Goal: Information Seeking & Learning: Find specific fact

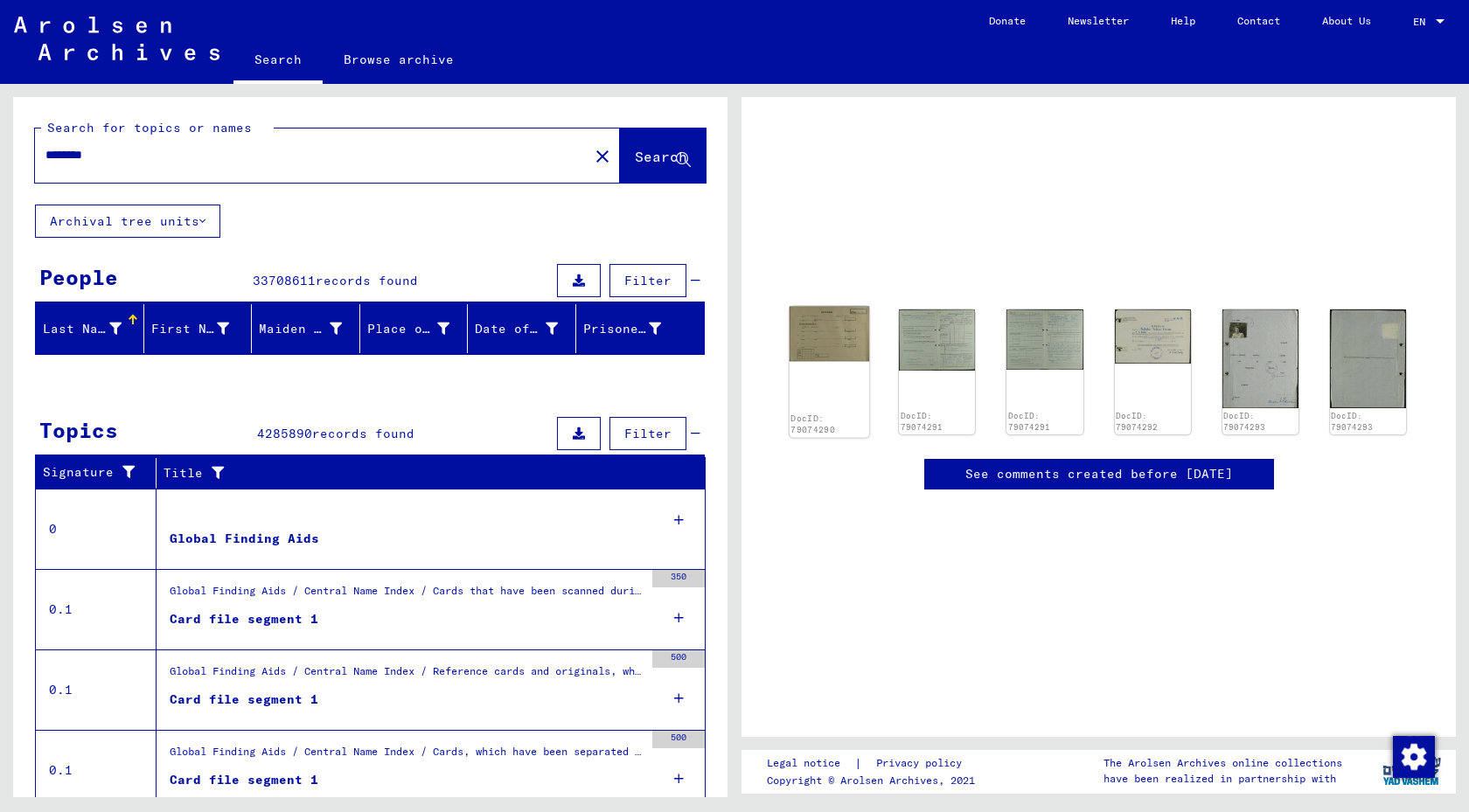
click at [825, 339] on img at bounding box center [830, 334] width 81 height 55
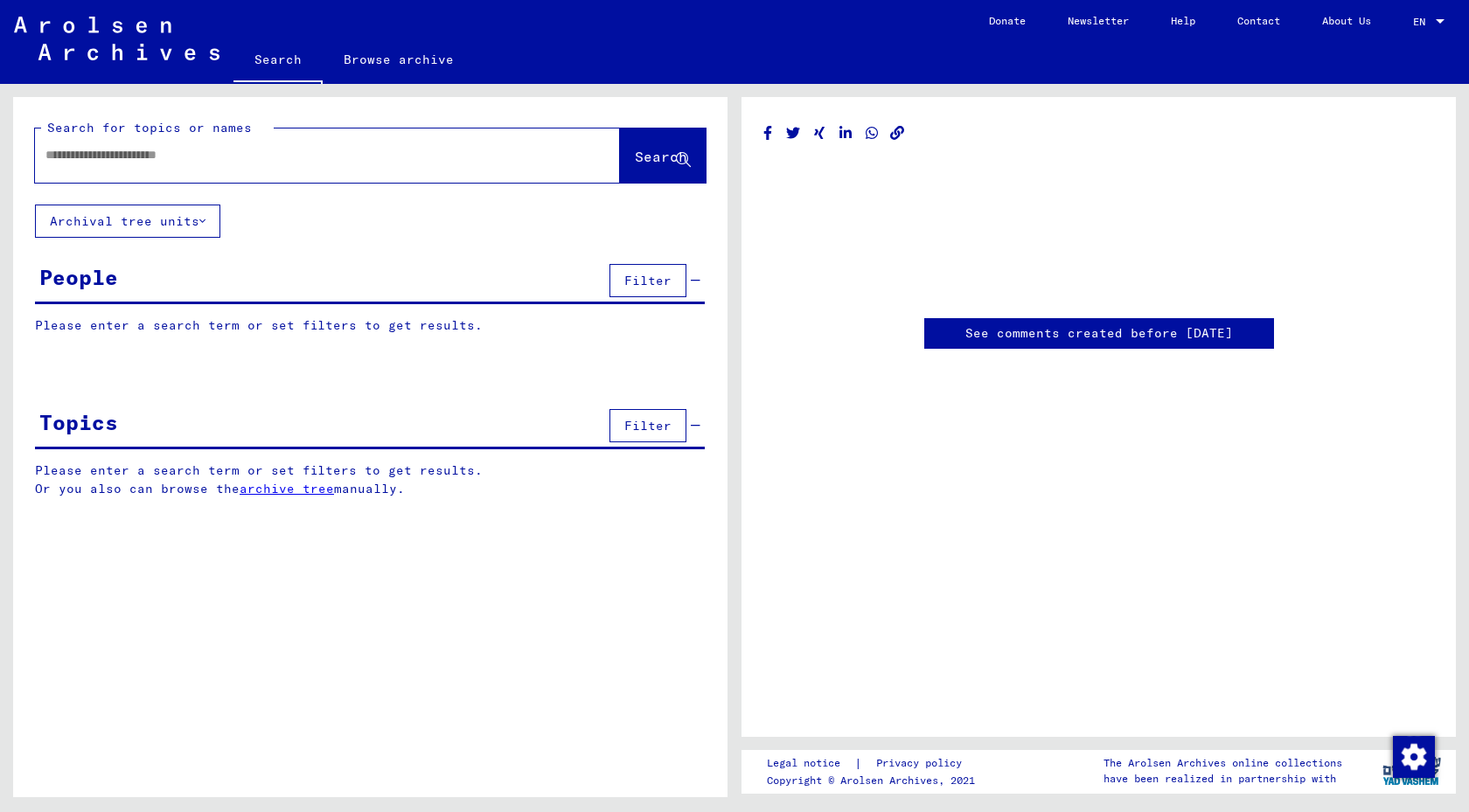
type input "********"
click at [826, 340] on yv-its-disqus "See comments created before [DATE]" at bounding box center [1099, 334] width 671 height 30
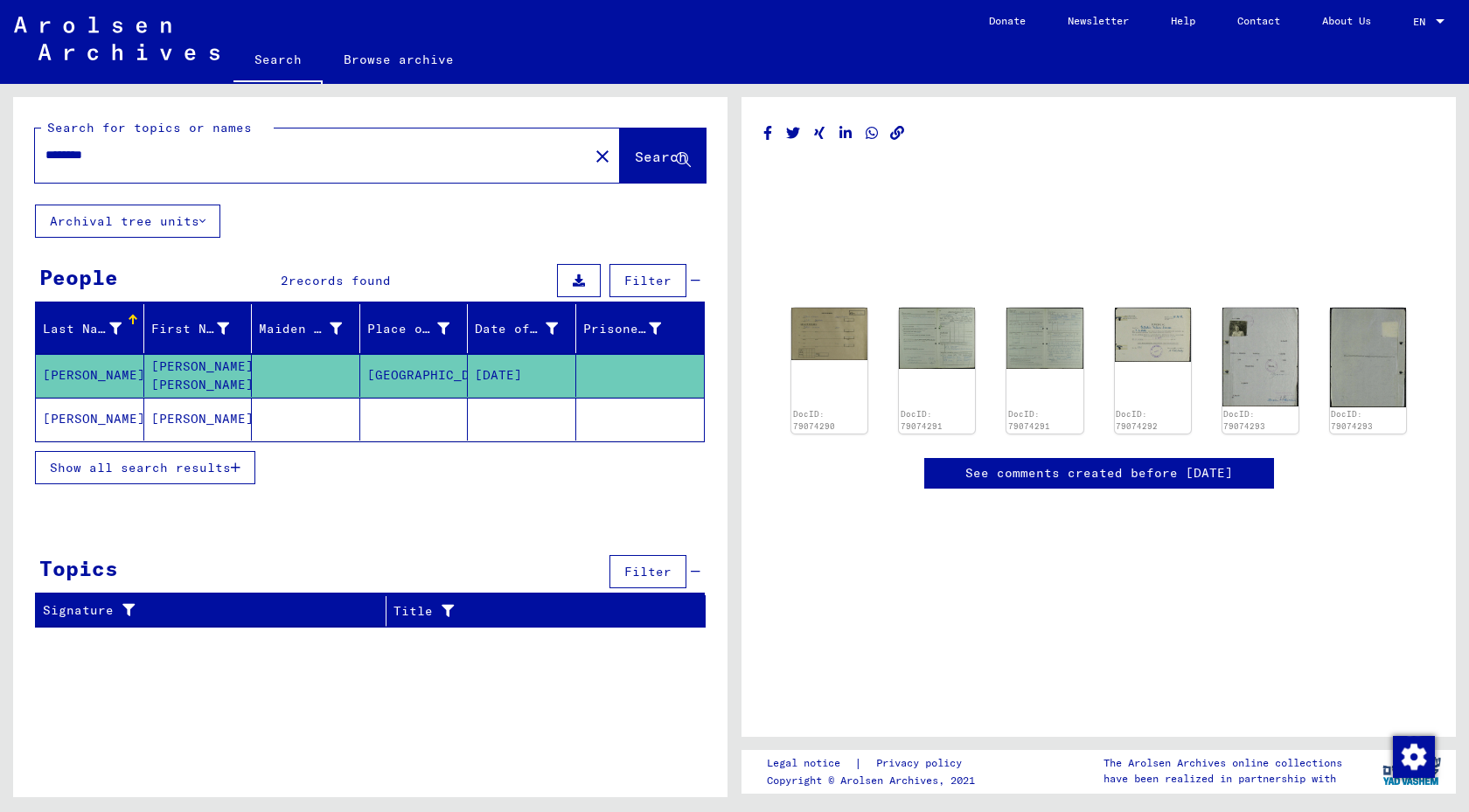
click at [826, 340] on img at bounding box center [829, 334] width 76 height 53
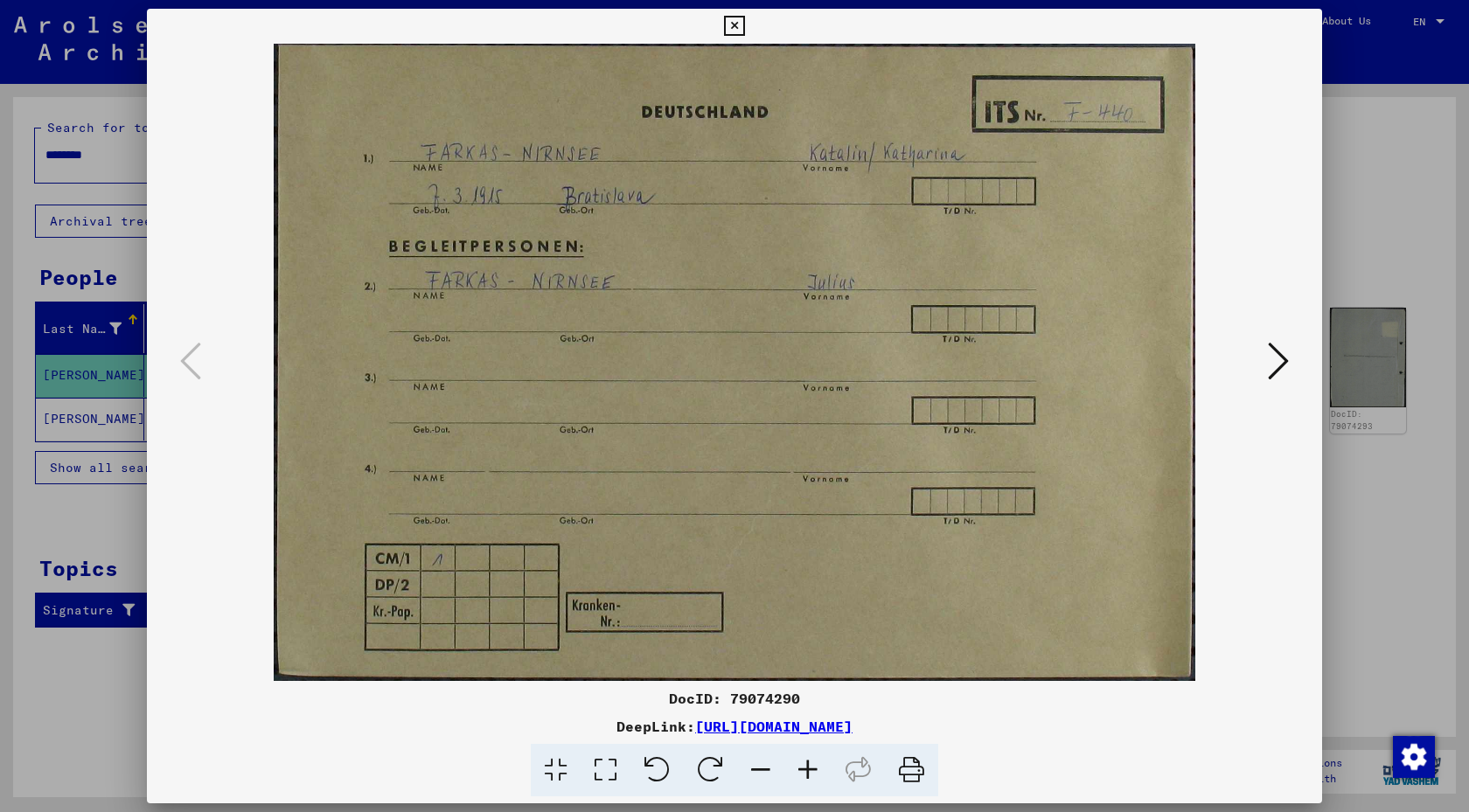
click at [1281, 380] on icon at bounding box center [1278, 360] width 21 height 42
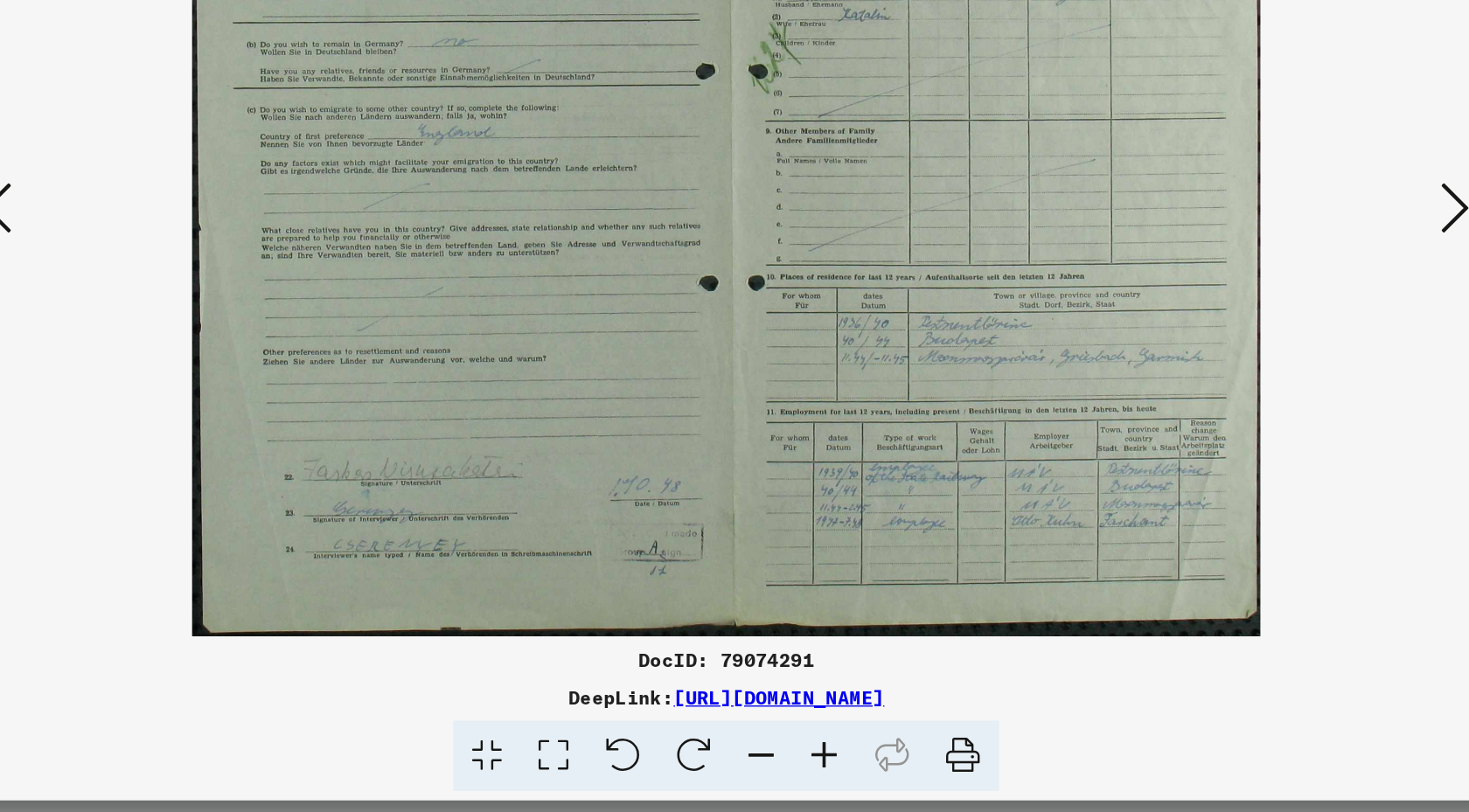
click at [1275, 356] on icon at bounding box center [1278, 360] width 21 height 42
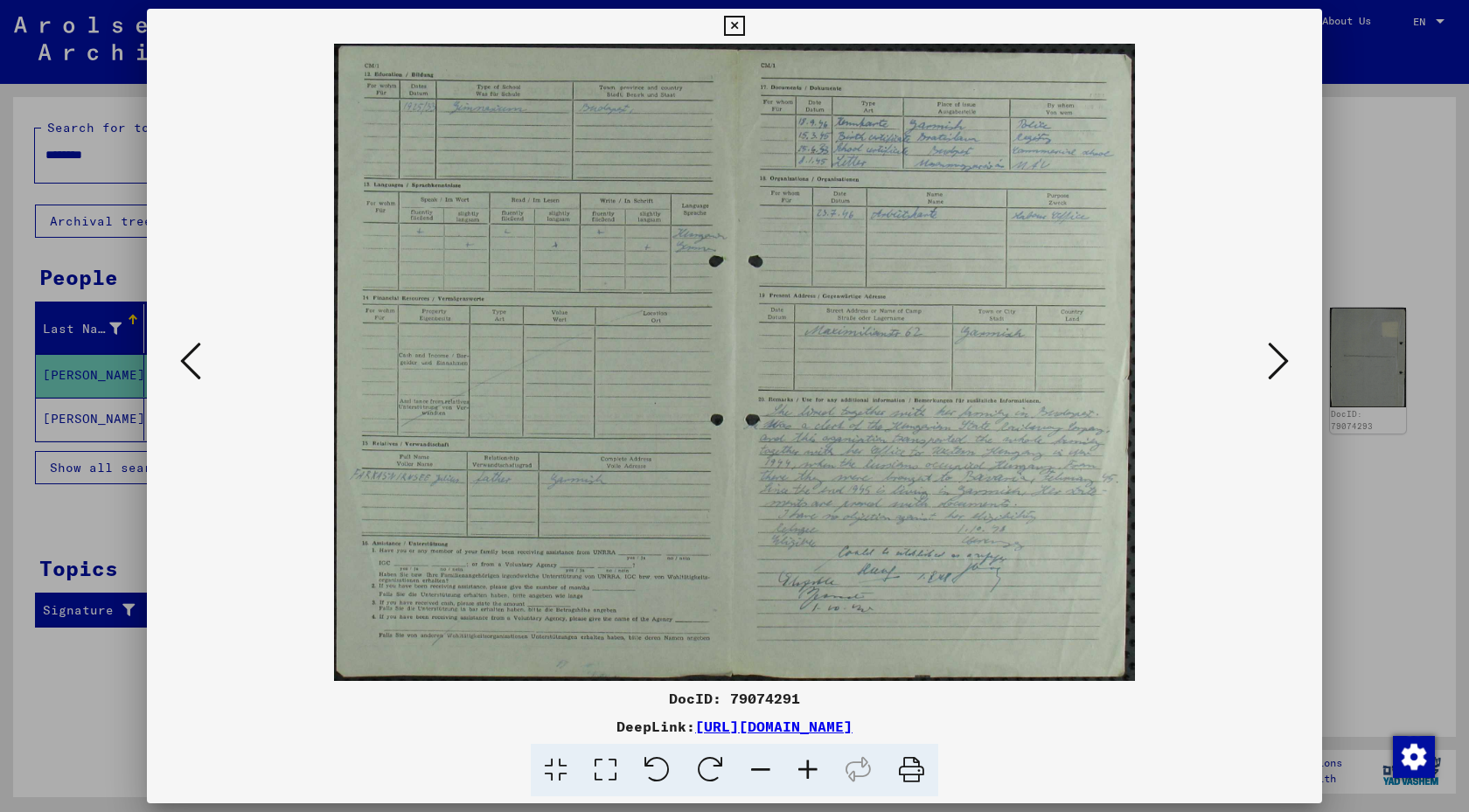
click at [1277, 344] on icon at bounding box center [1278, 360] width 21 height 42
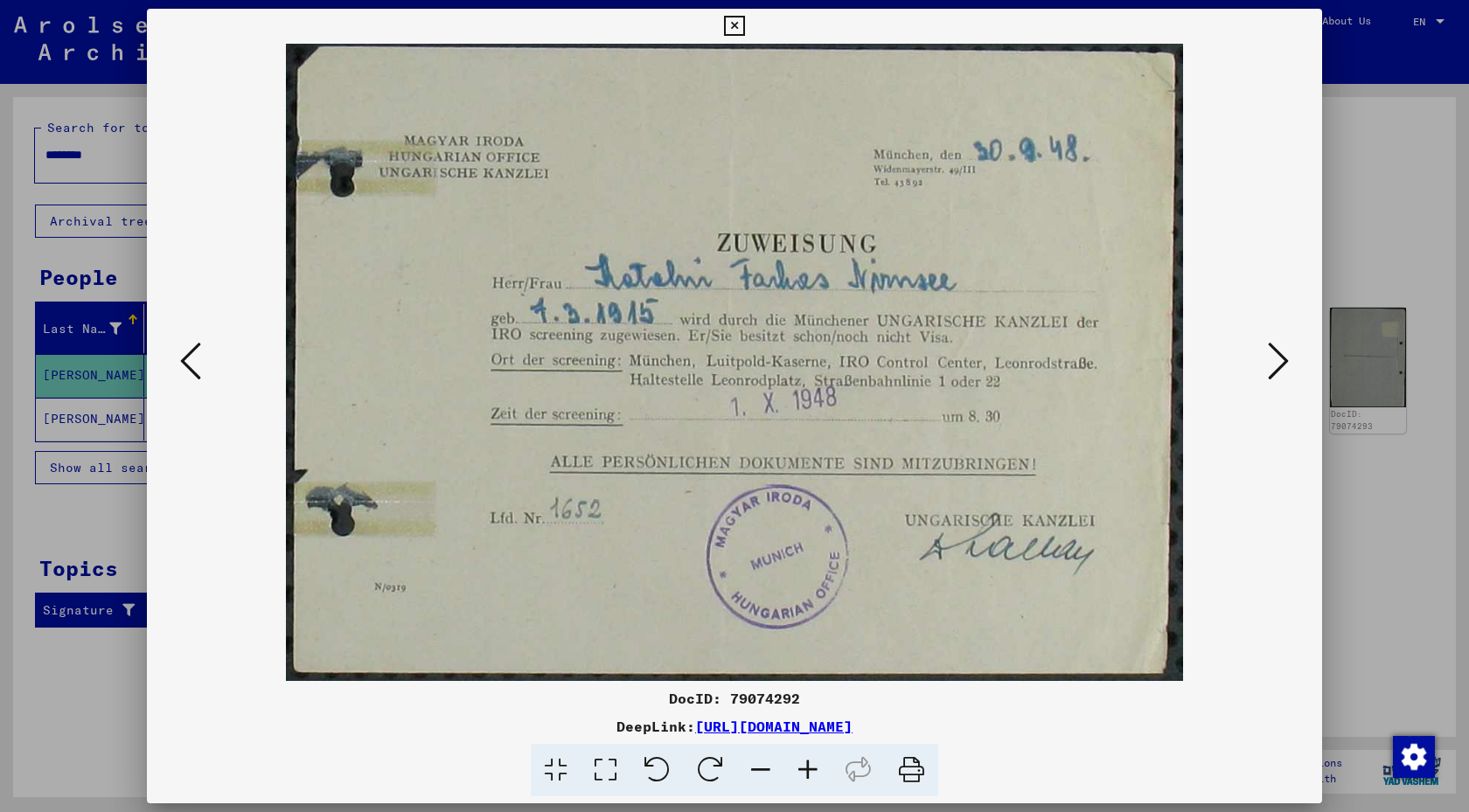
click at [1289, 355] on button at bounding box center [1278, 362] width 31 height 50
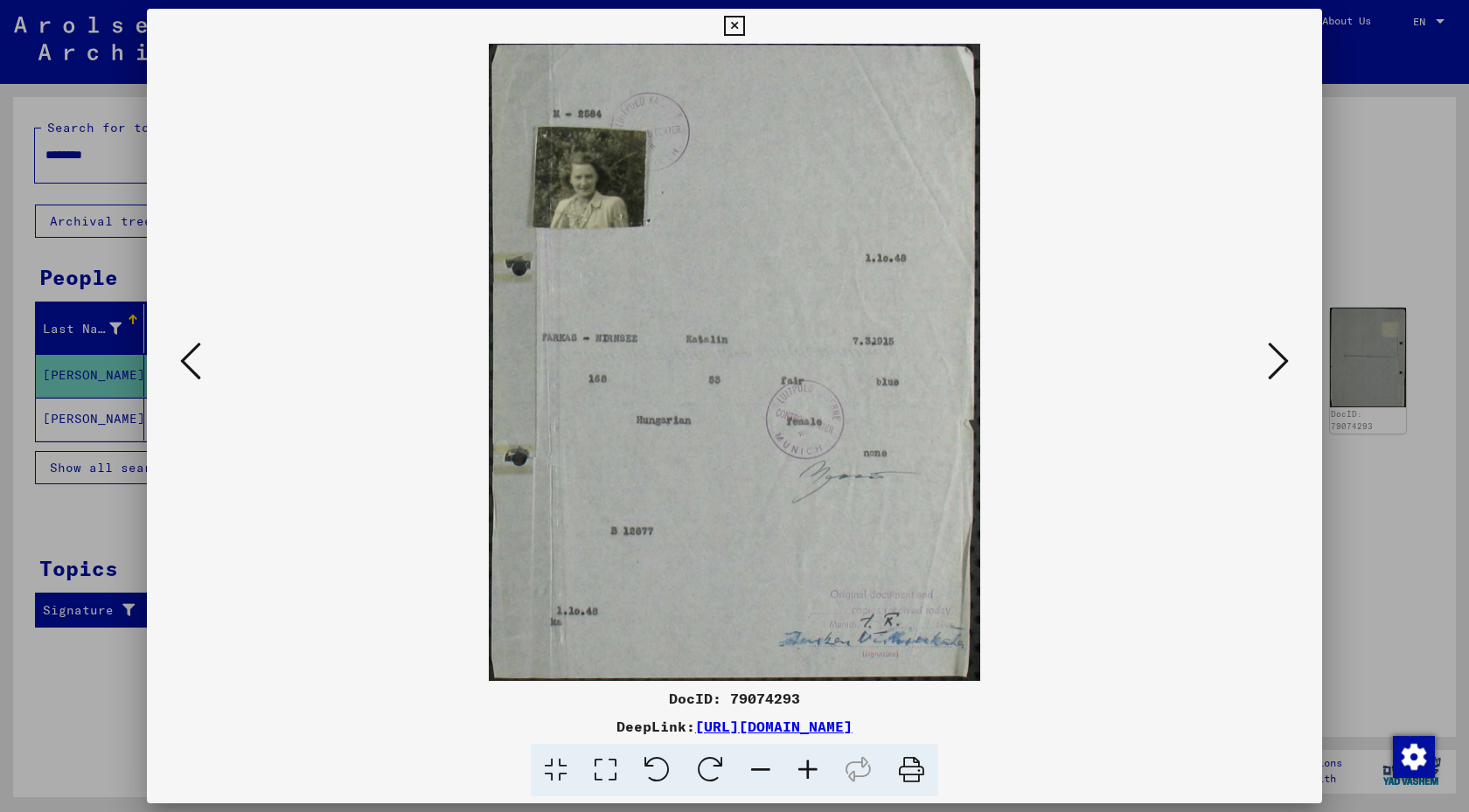
click at [1289, 355] on button at bounding box center [1278, 362] width 31 height 50
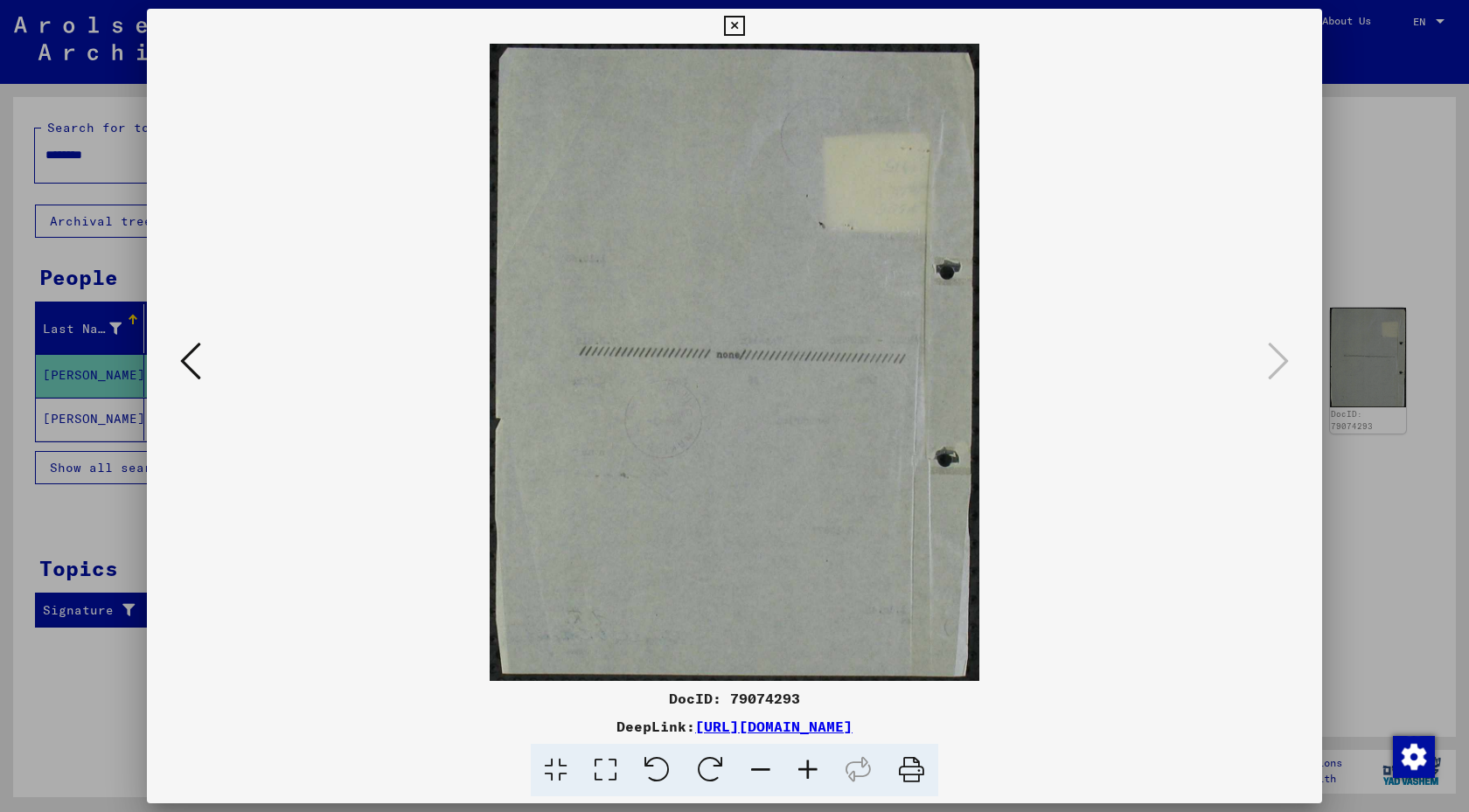
click at [187, 363] on icon at bounding box center [190, 360] width 21 height 42
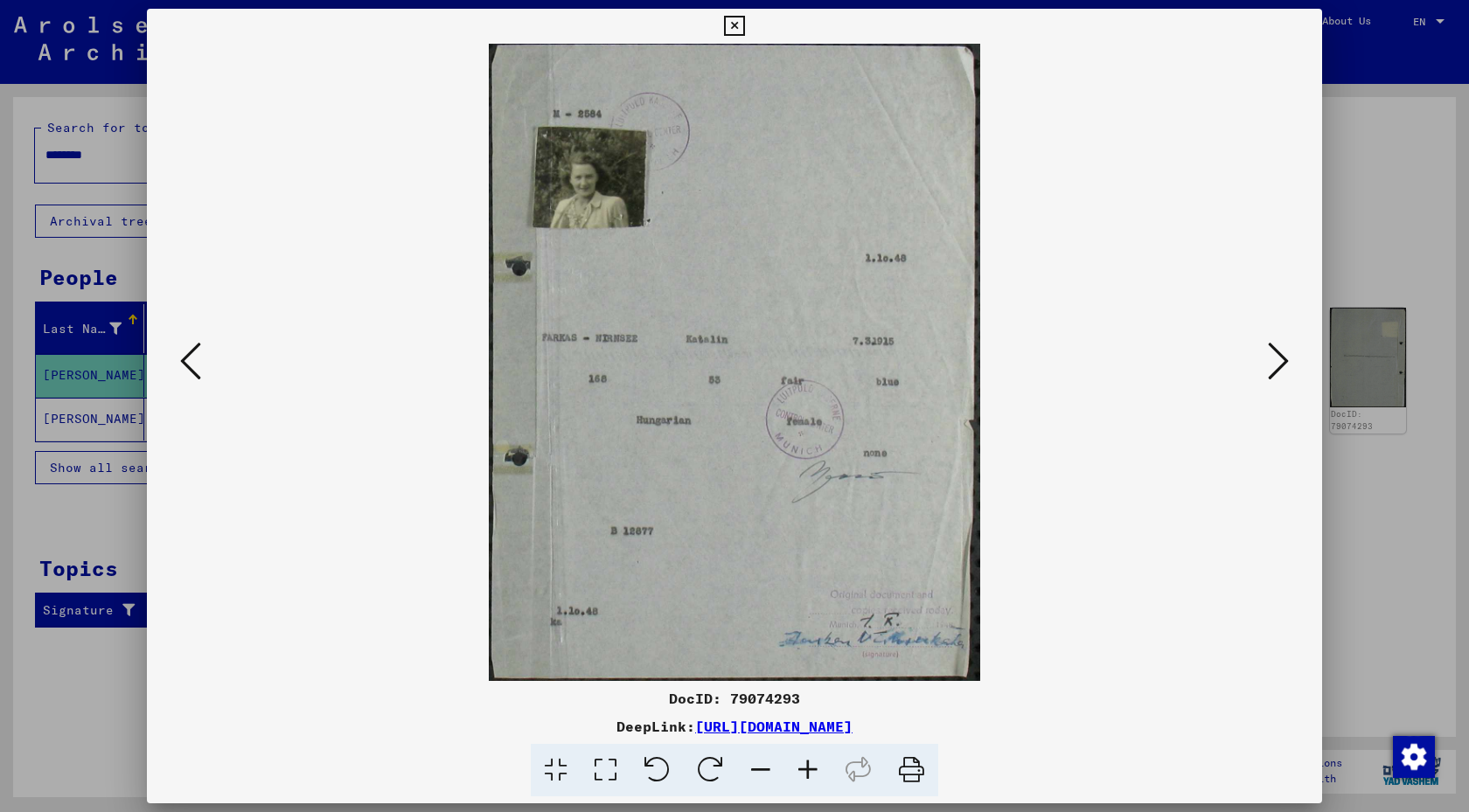
click at [187, 363] on icon at bounding box center [190, 360] width 21 height 42
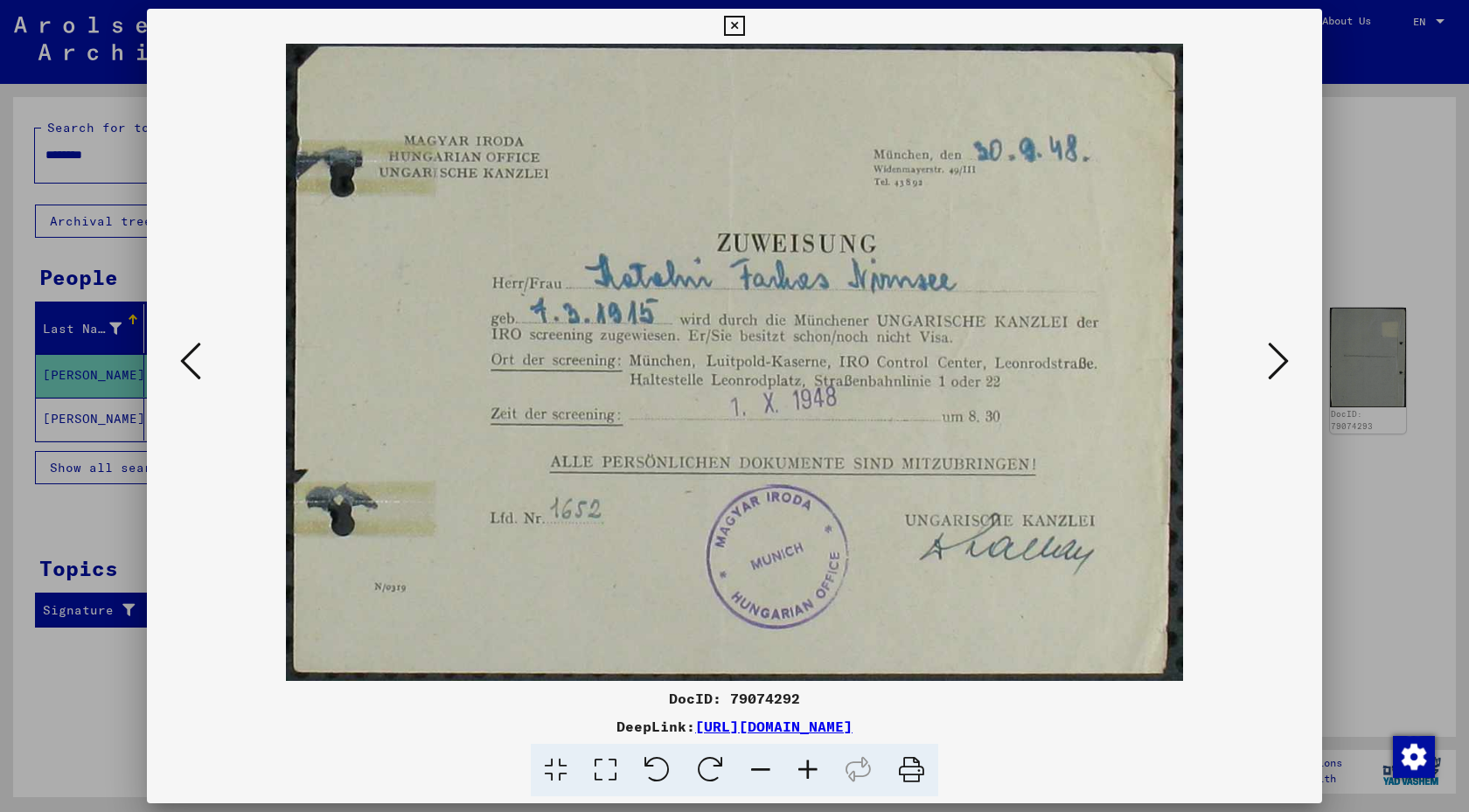
click at [187, 363] on icon at bounding box center [190, 360] width 21 height 42
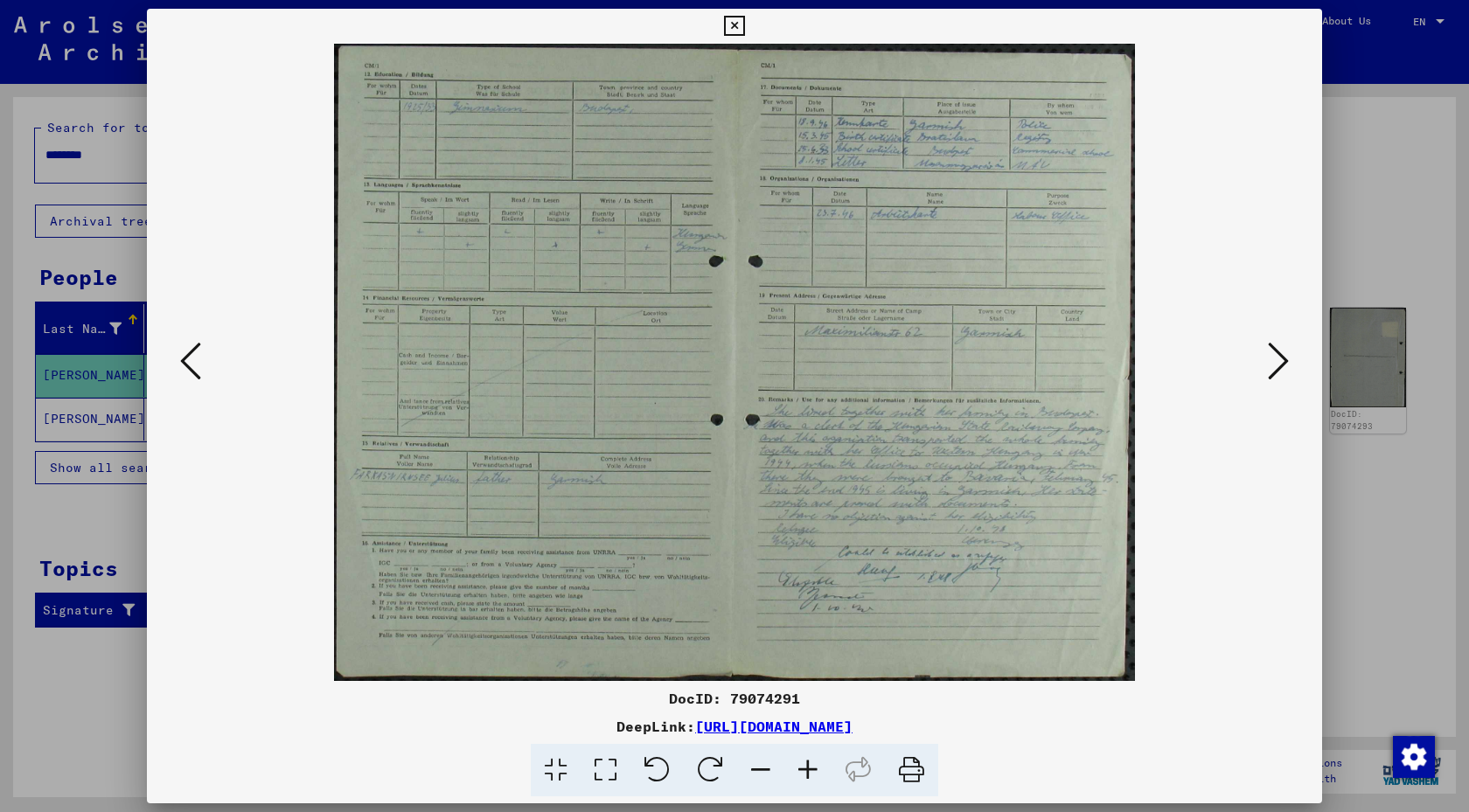
click at [1390, 122] on div at bounding box center [734, 406] width 1469 height 812
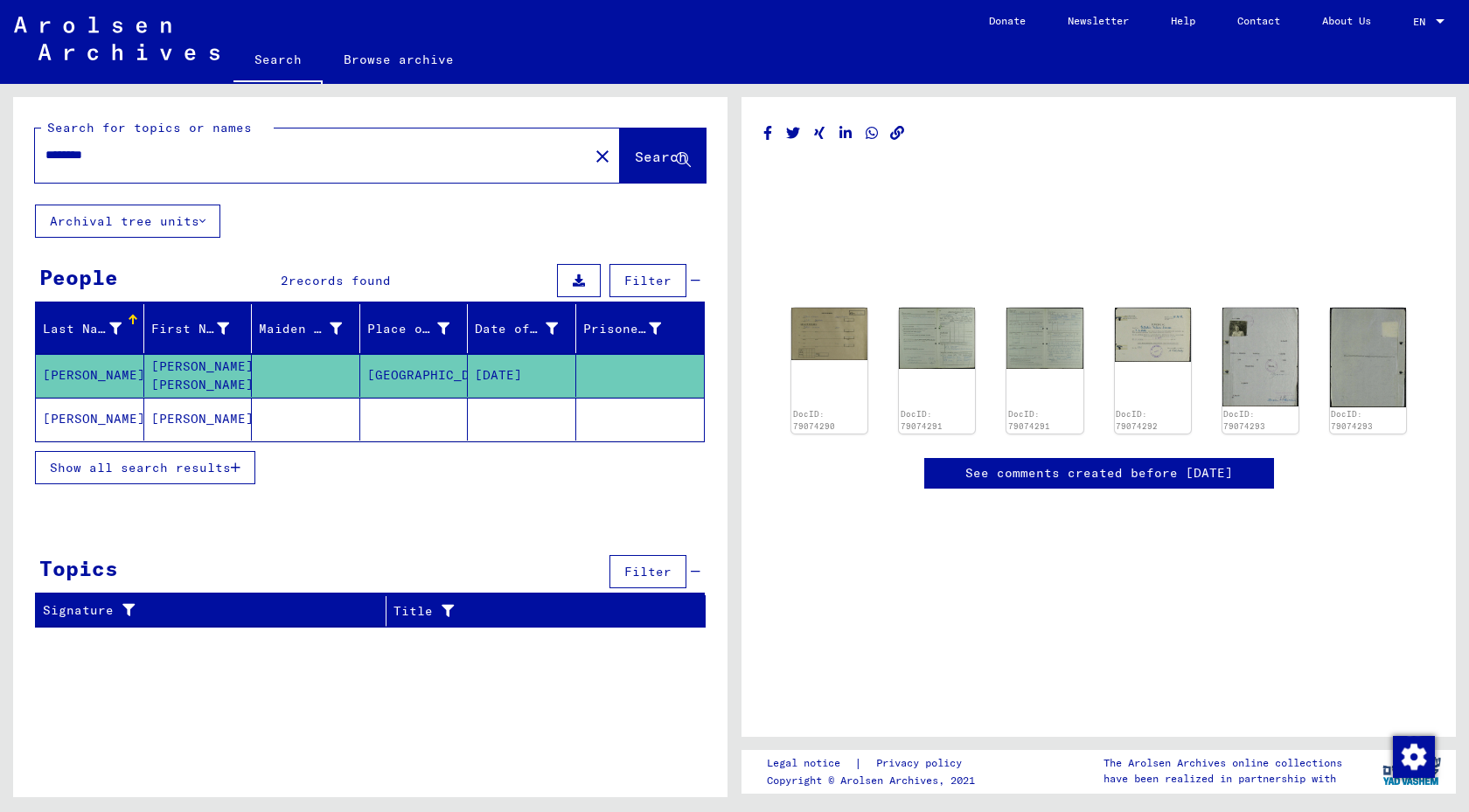
click at [150, 420] on mat-cell "[PERSON_NAME]" at bounding box center [198, 419] width 108 height 43
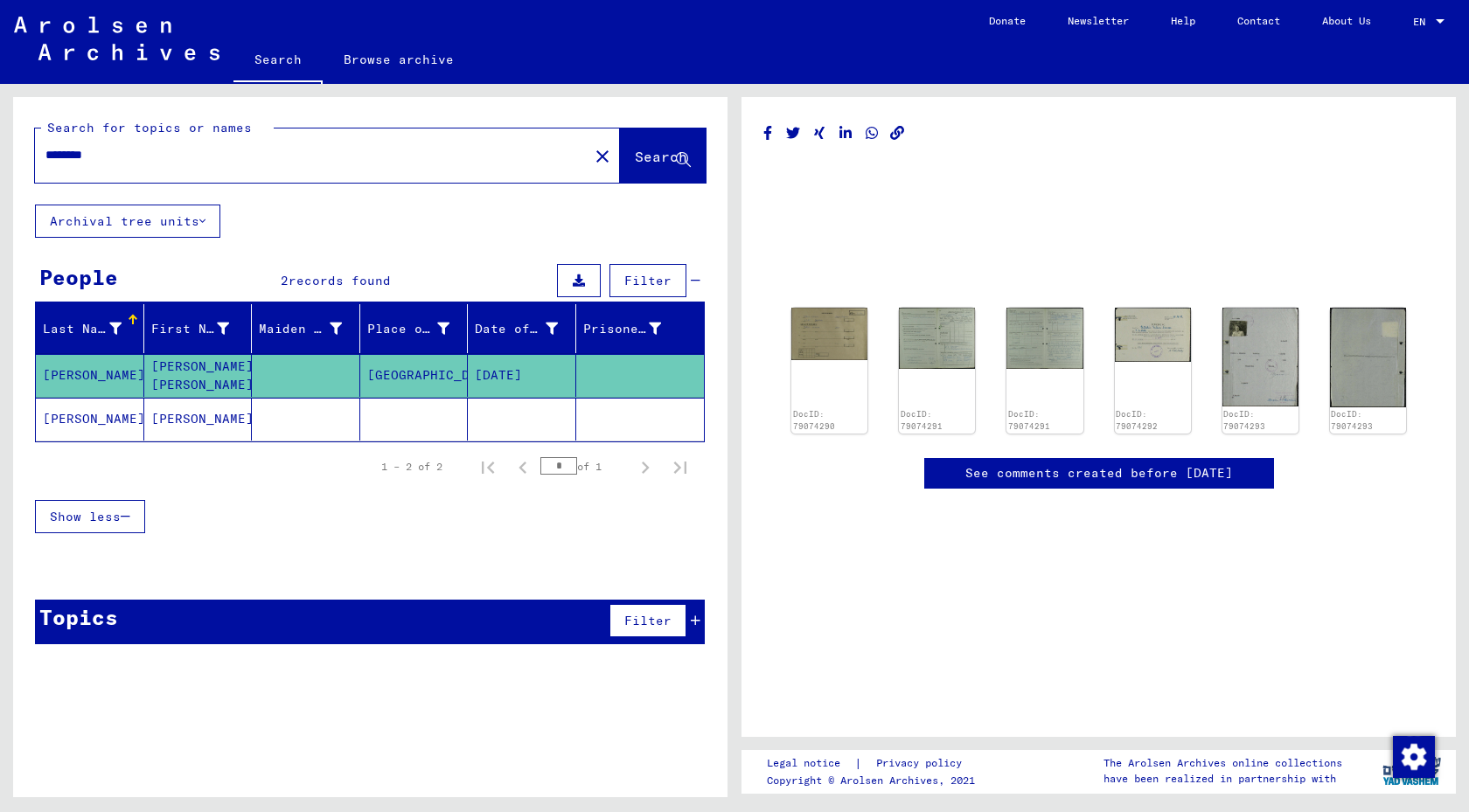
click at [176, 419] on mat-cell "[PERSON_NAME]" at bounding box center [198, 419] width 108 height 43
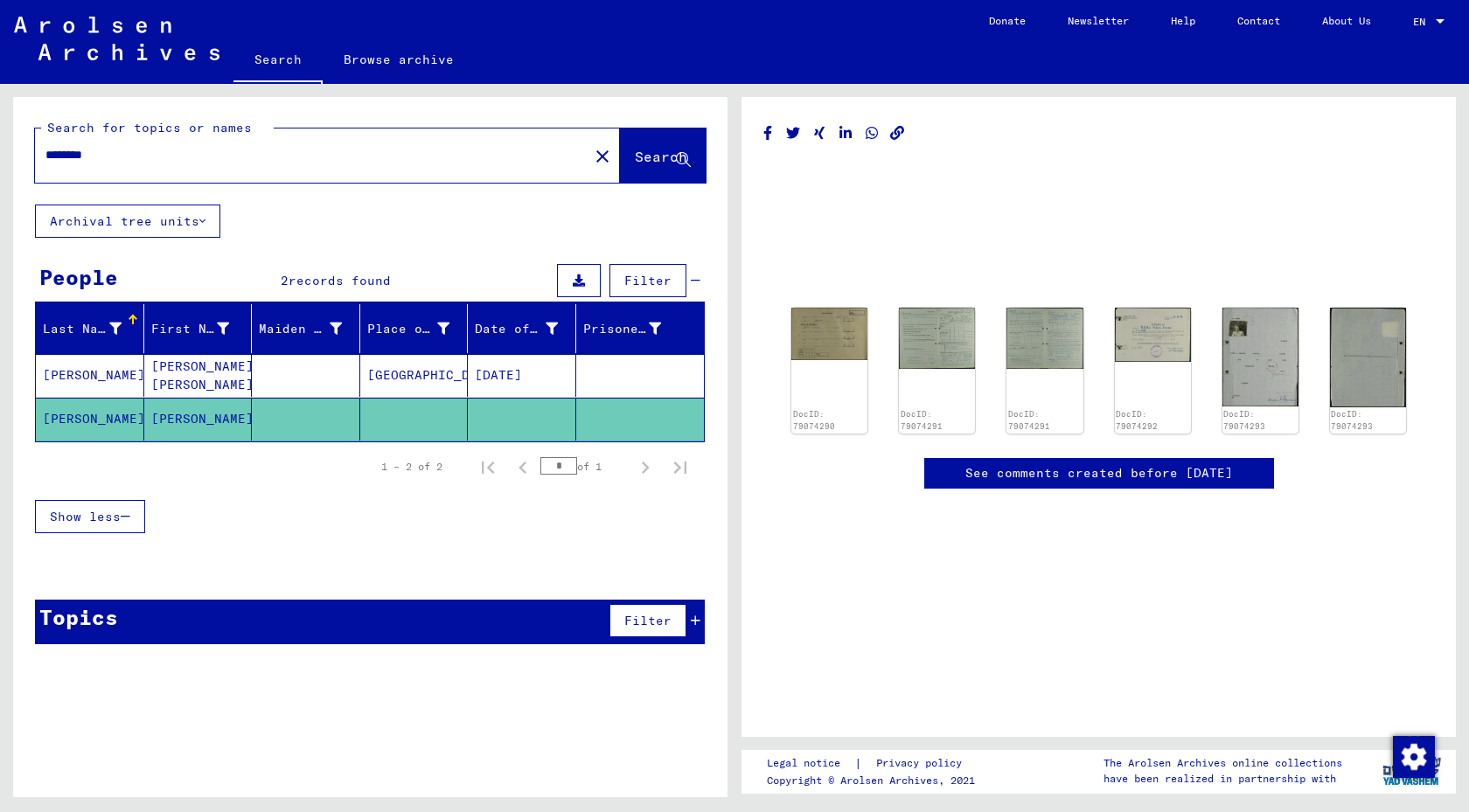
click at [176, 419] on mat-cell "[PERSON_NAME]" at bounding box center [198, 419] width 108 height 43
click at [184, 392] on mat-cell "[PERSON_NAME] [PERSON_NAME]" at bounding box center [198, 376] width 108 height 43
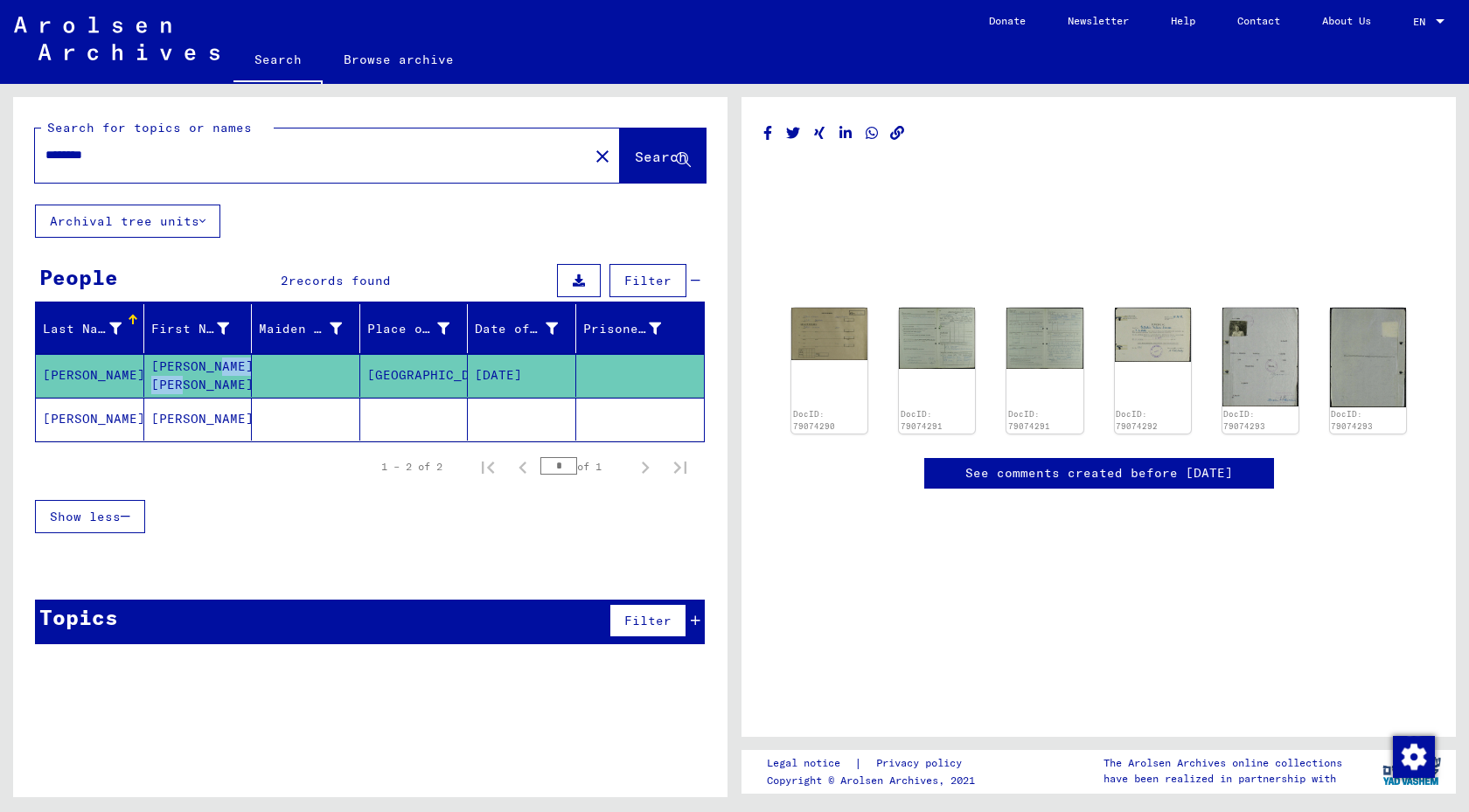
click at [184, 392] on mat-cell "[PERSON_NAME] [PERSON_NAME]" at bounding box center [198, 376] width 108 height 43
click at [1149, 332] on img at bounding box center [1152, 334] width 81 height 57
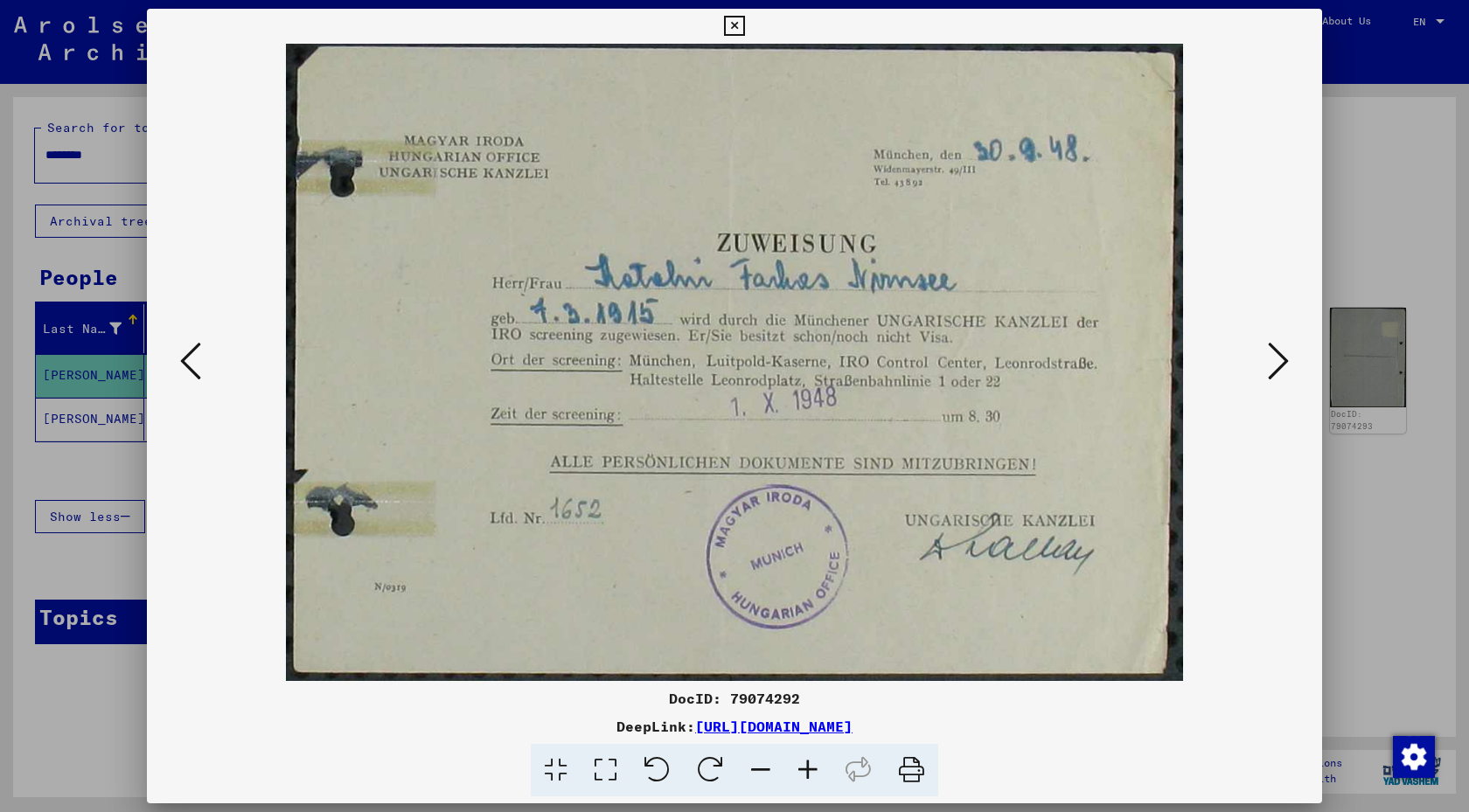
click at [1271, 365] on icon at bounding box center [1278, 360] width 21 height 42
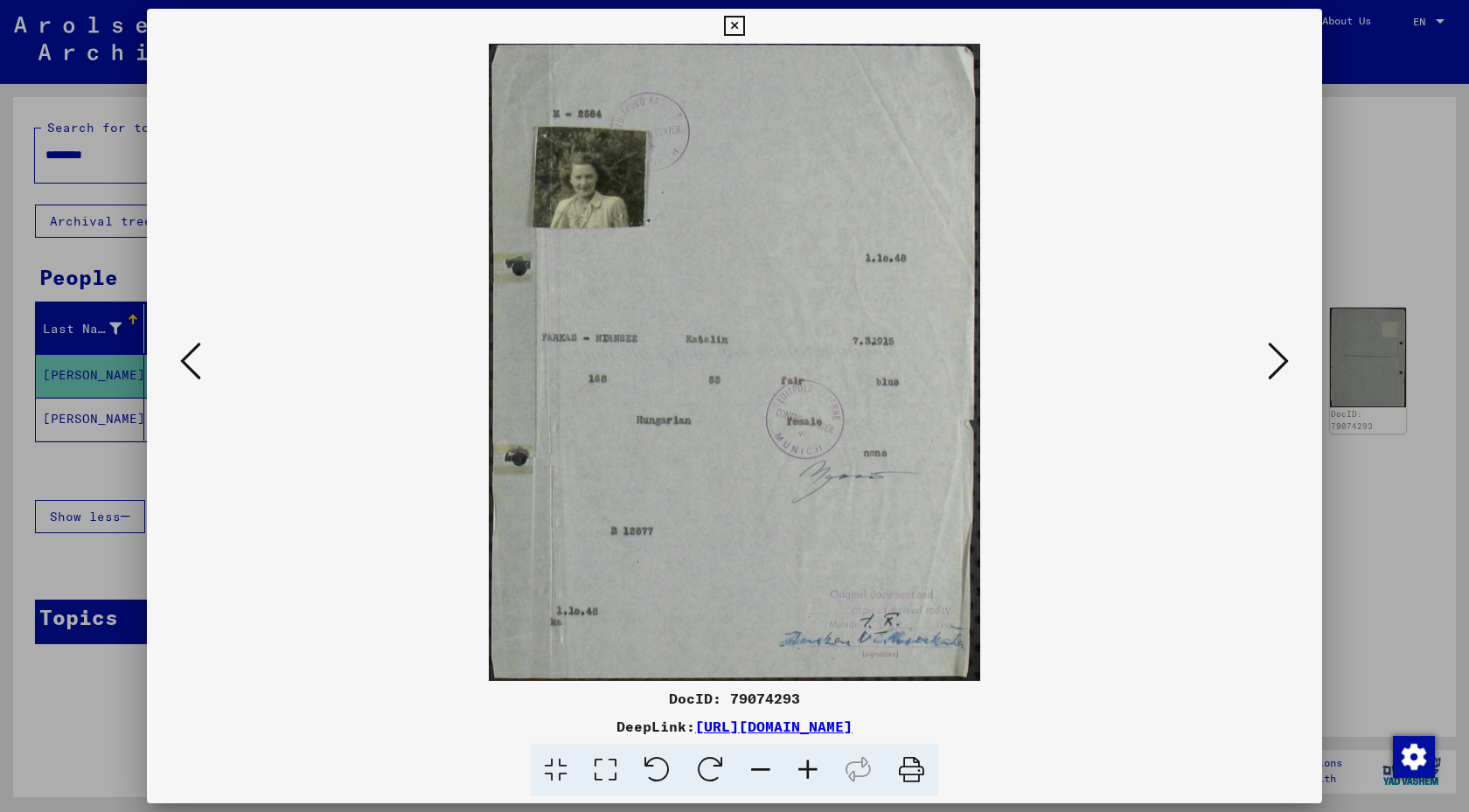
click at [1271, 365] on icon at bounding box center [1278, 360] width 21 height 42
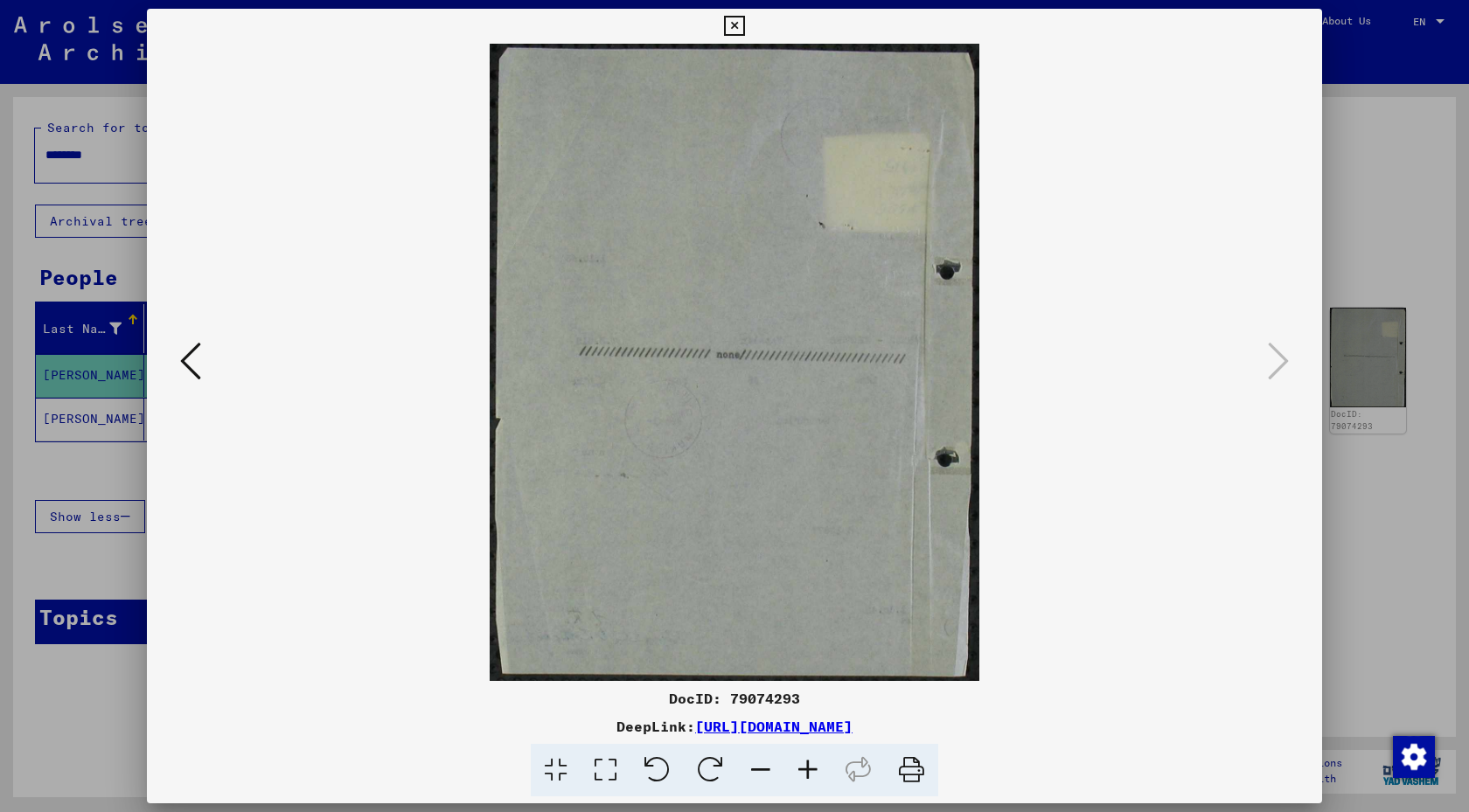
click at [1405, 225] on div at bounding box center [734, 406] width 1469 height 812
